Goal: Information Seeking & Learning: Learn about a topic

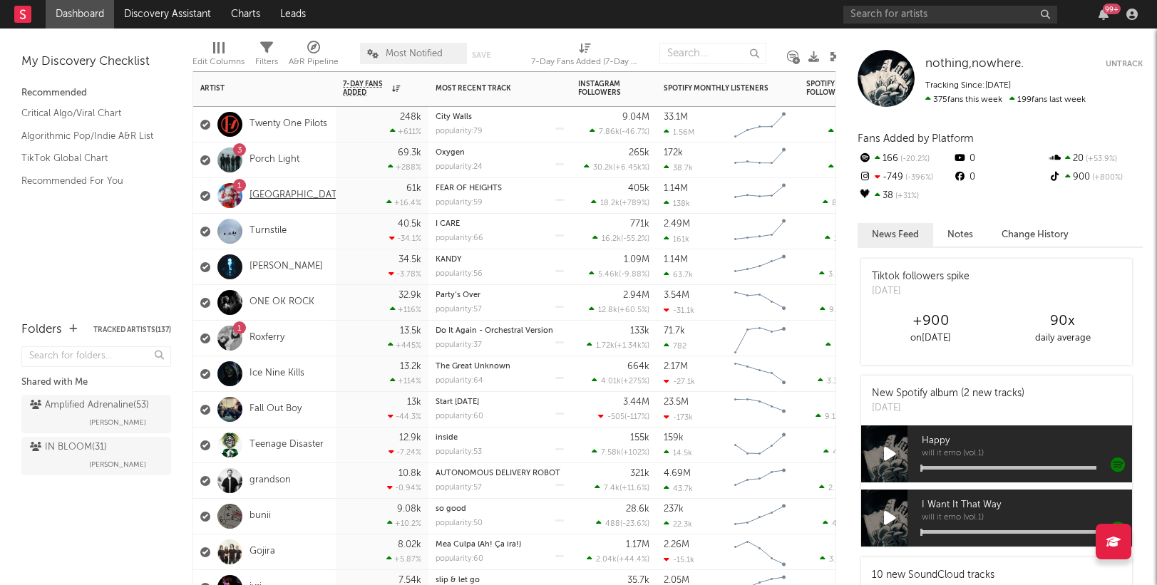
click at [272, 191] on link "[GEOGRAPHIC_DATA]" at bounding box center [297, 196] width 96 height 12
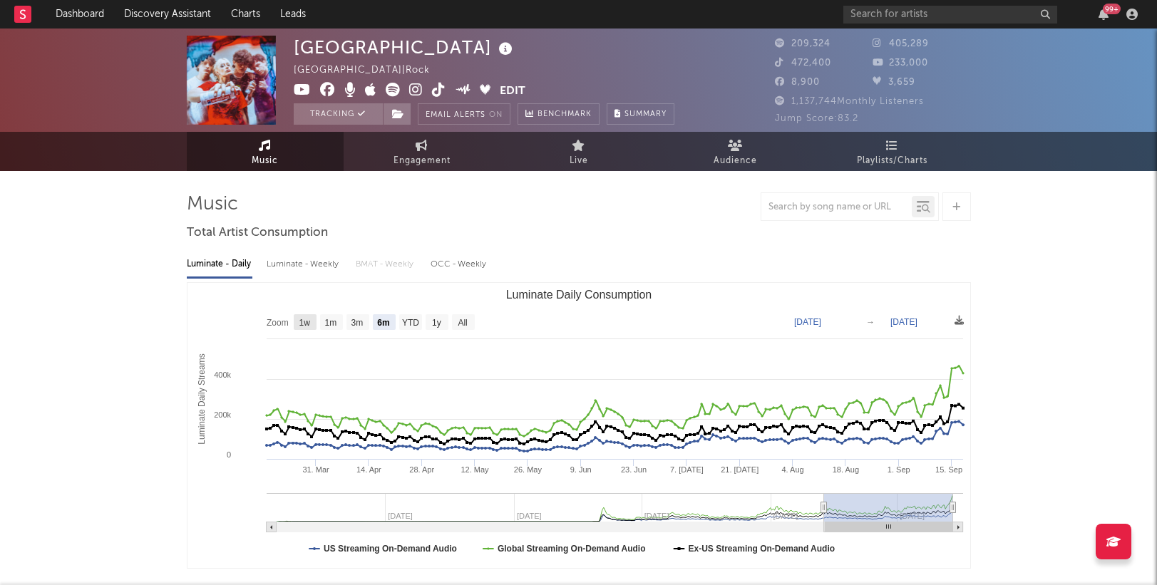
click at [309, 324] on text "1w" at bounding box center [304, 323] width 11 height 10
select select "1w"
type input "[DATE]"
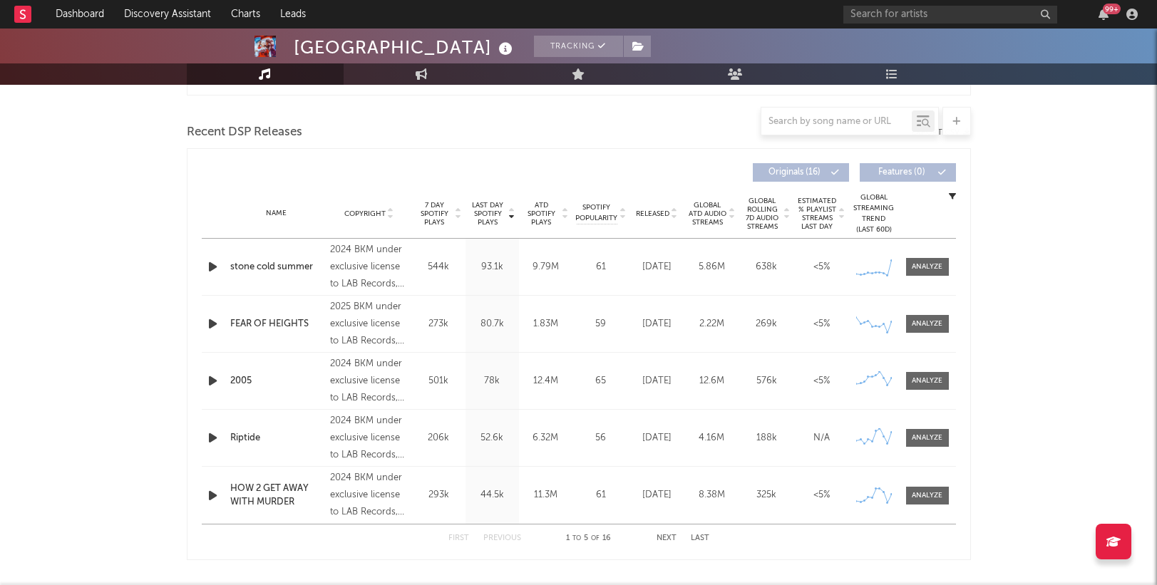
scroll to position [482, 0]
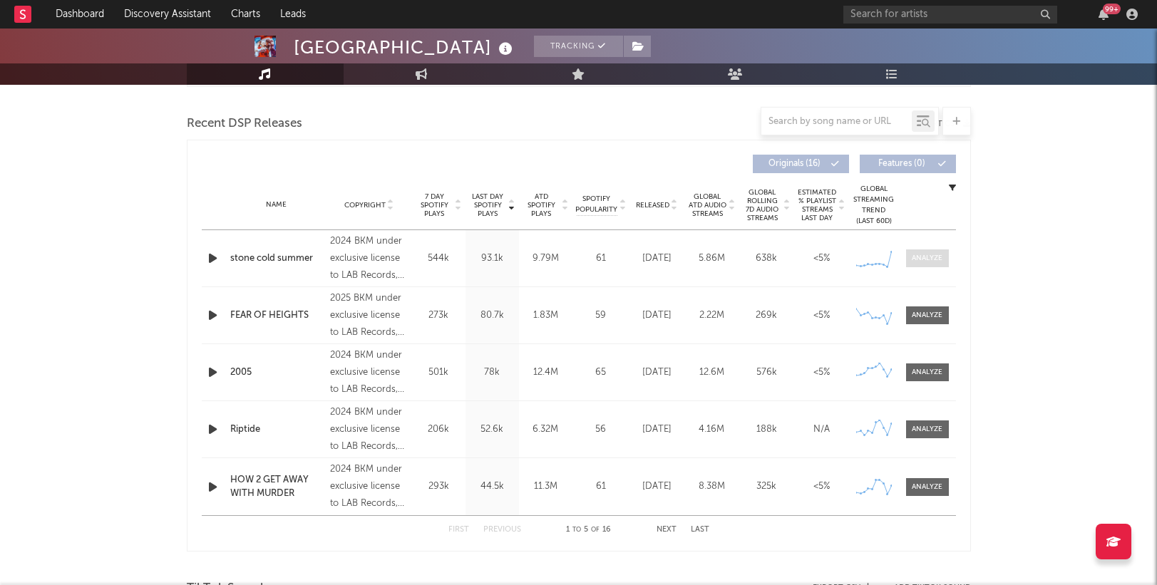
click at [927, 256] on div at bounding box center [926, 258] width 31 height 11
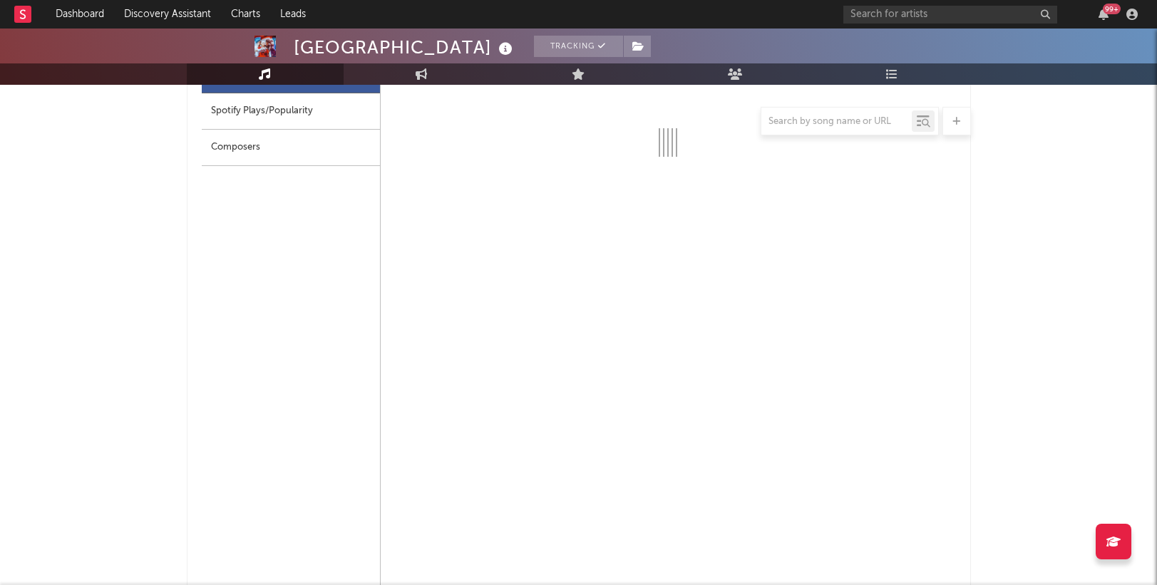
scroll to position [713, 0]
select select "6m"
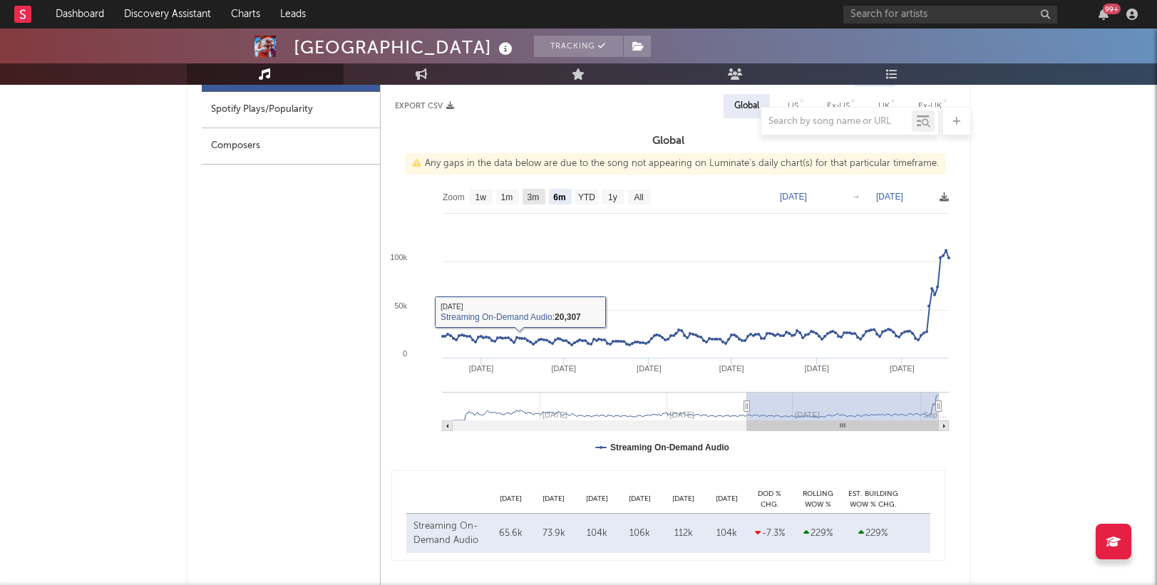
click at [535, 195] on text "3m" at bounding box center [533, 197] width 12 height 10
select select "3m"
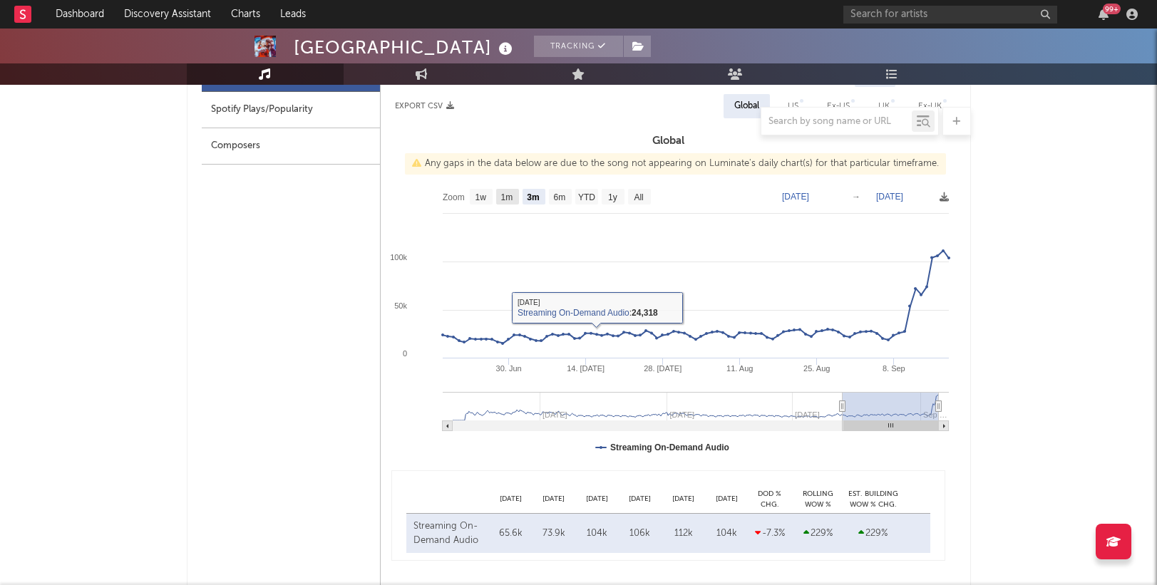
click at [510, 197] on text "1m" at bounding box center [506, 197] width 12 height 10
select select "1m"
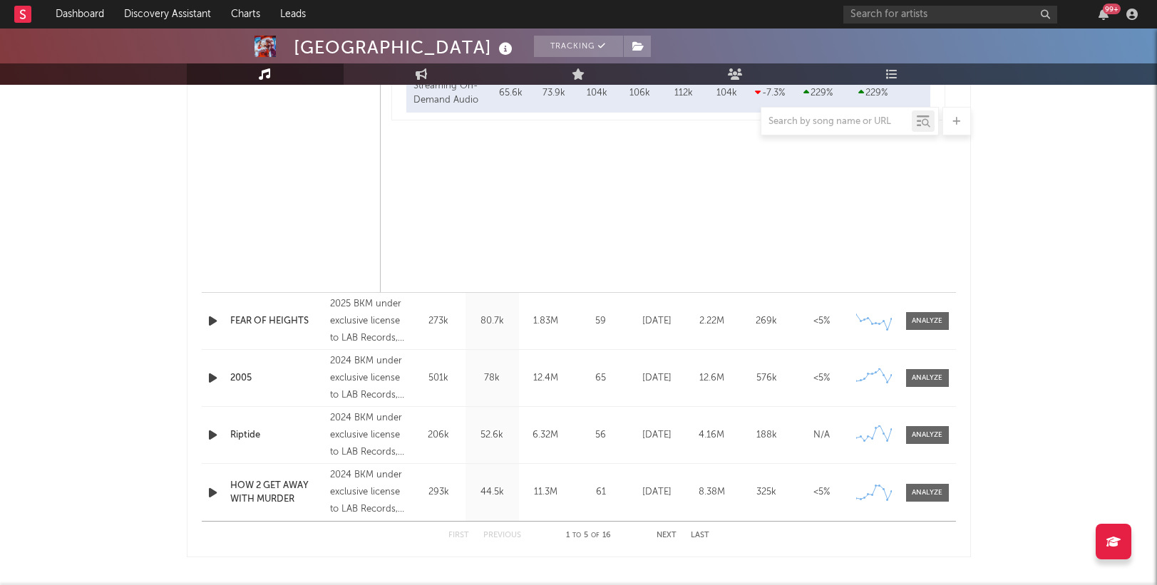
scroll to position [1162, 0]
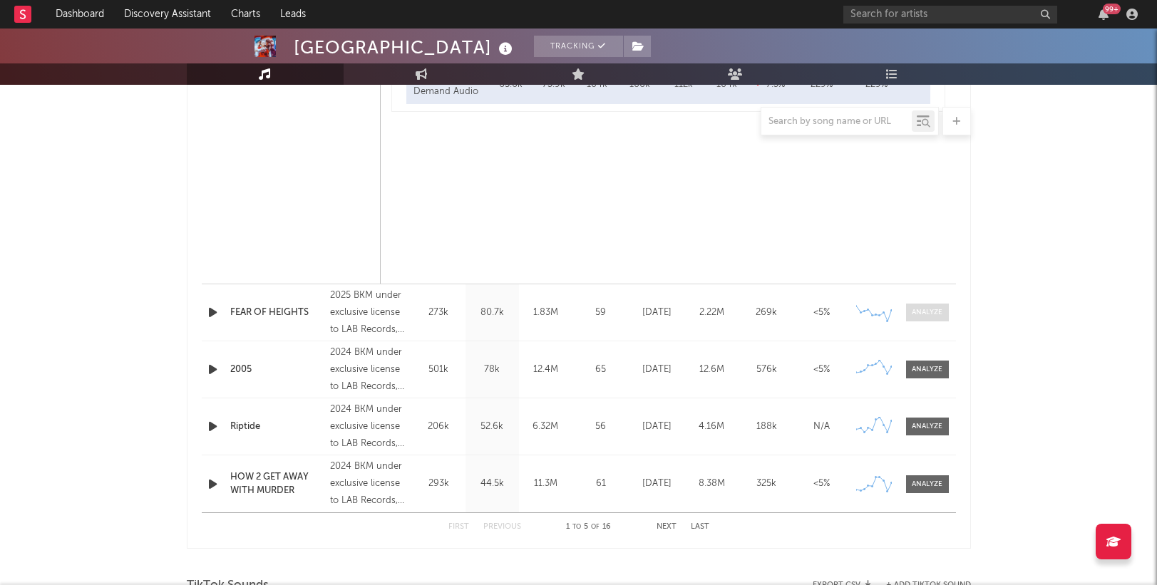
click at [928, 319] on span at bounding box center [927, 313] width 43 height 18
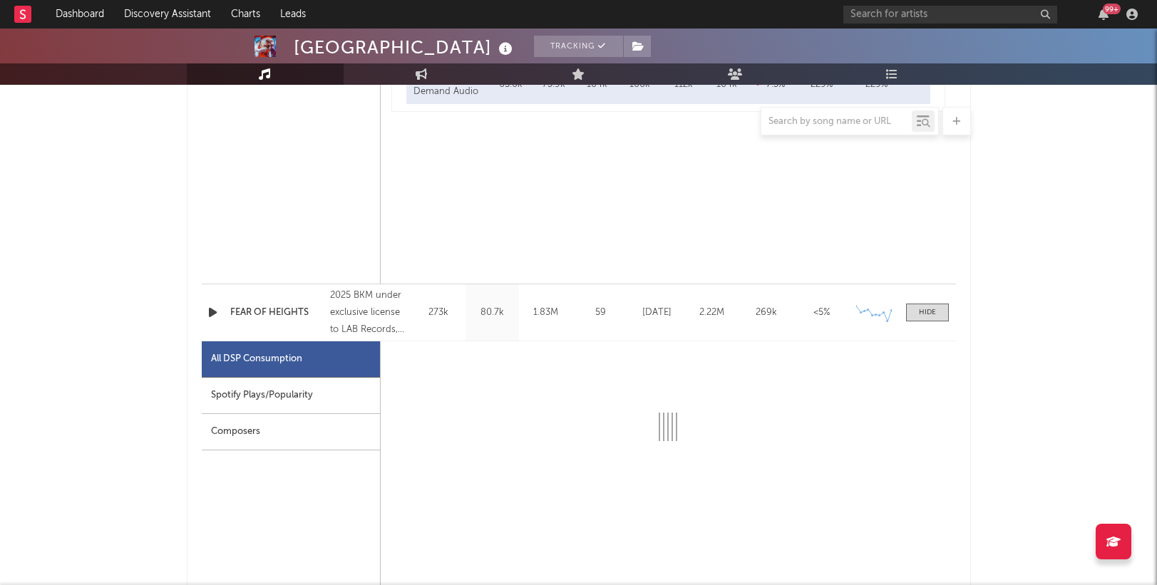
select select "1w"
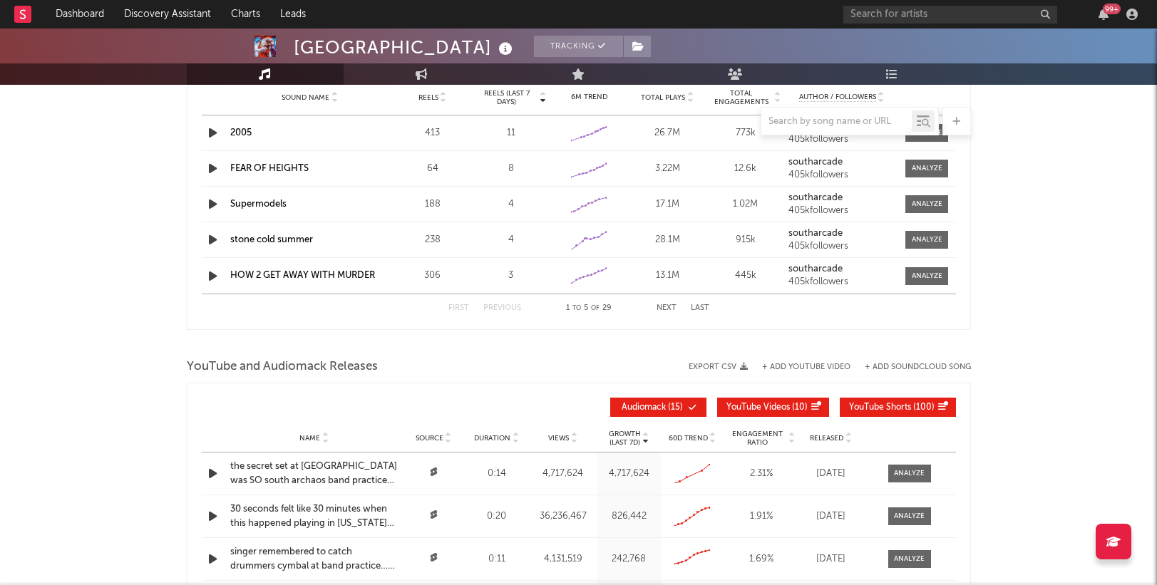
scroll to position [2846, 0]
